Goal: Information Seeking & Learning: Learn about a topic

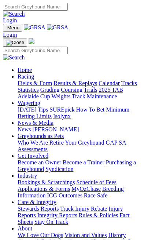
click at [6, 29] on img "Toggle navigation" at bounding box center [6, 29] width 0 height 0
click at [34, 79] on link "Racing" at bounding box center [26, 76] width 17 height 6
click at [54, 126] on link "News & Media" at bounding box center [36, 123] width 36 height 6
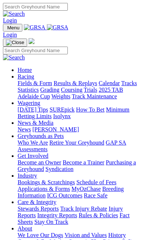
click at [61, 133] on link "[PERSON_NAME]" at bounding box center [55, 129] width 47 height 6
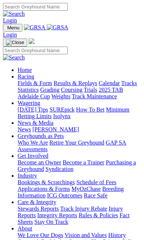
click at [6, 29] on img "Toggle navigation" at bounding box center [6, 29] width 0 height 0
click at [34, 79] on link "Racing" at bounding box center [26, 76] width 17 height 6
click at [34, 79] on img at bounding box center [34, 79] width 0 height 0
